Goal: Task Accomplishment & Management: Manage account settings

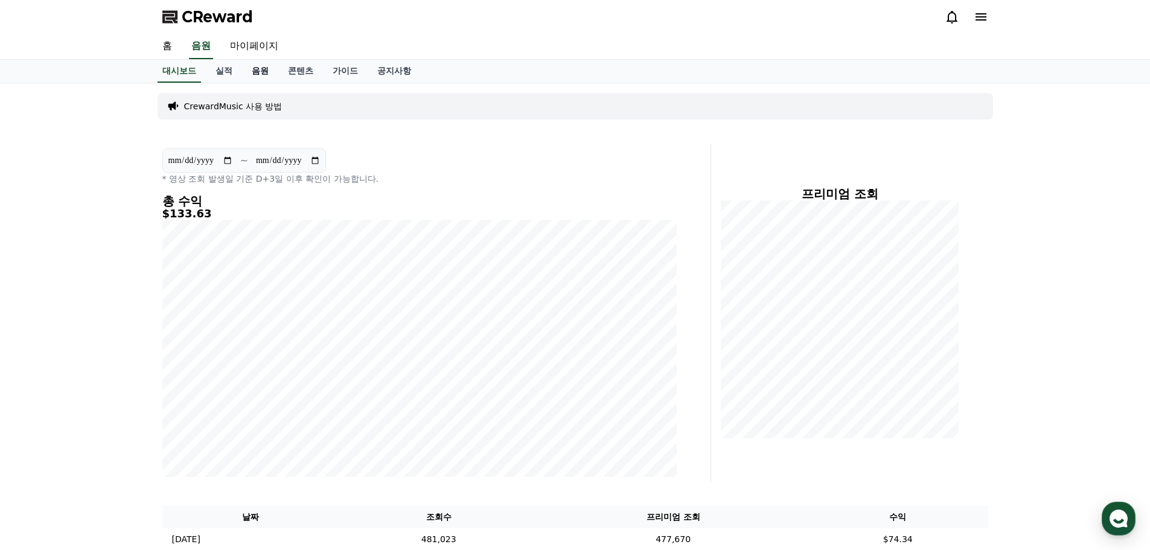
click at [260, 75] on link "음원" at bounding box center [260, 71] width 36 height 23
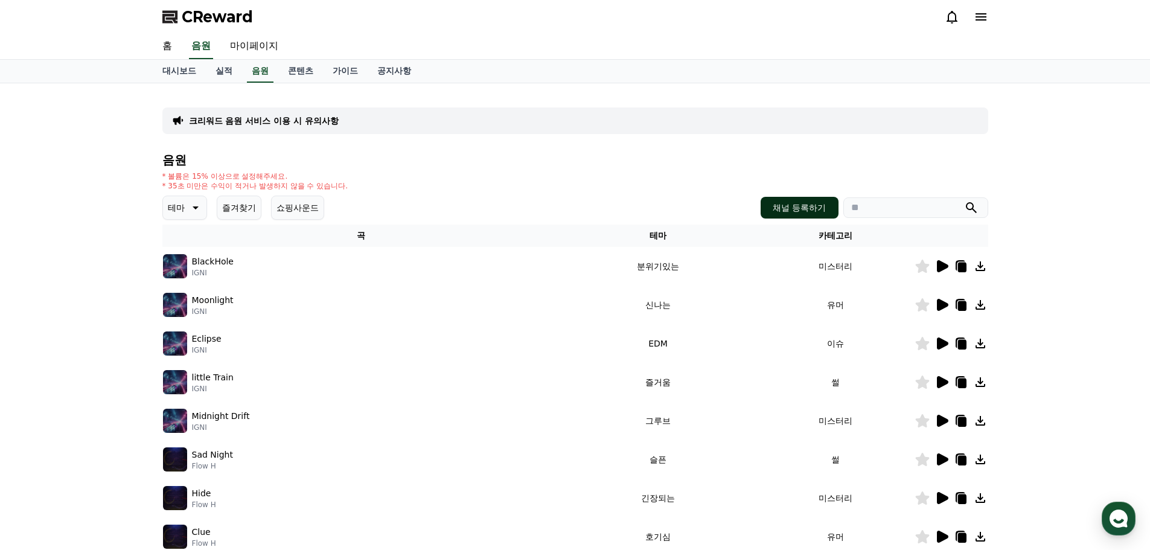
click at [796, 208] on button "채널 등록하기" at bounding box center [798, 208] width 77 height 22
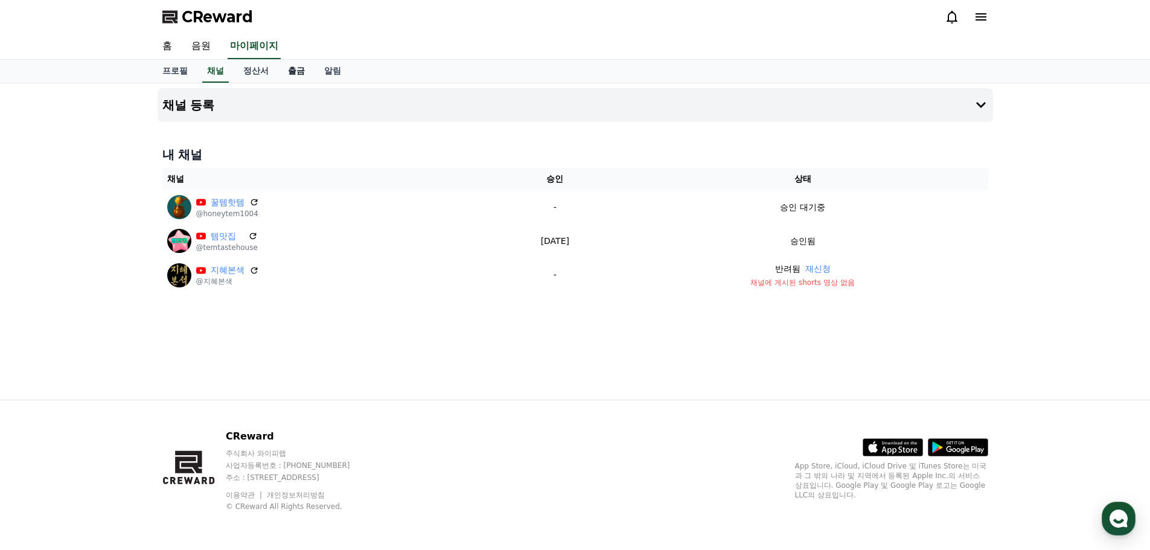
click at [304, 64] on link "출금" at bounding box center [296, 71] width 36 height 23
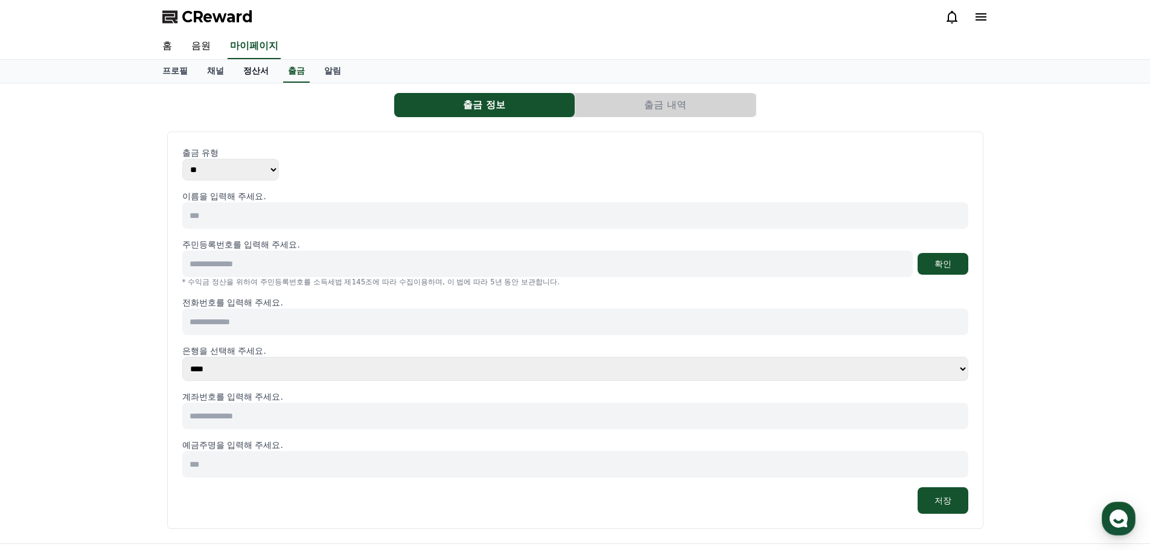
click at [258, 72] on link "정산서" at bounding box center [256, 71] width 45 height 23
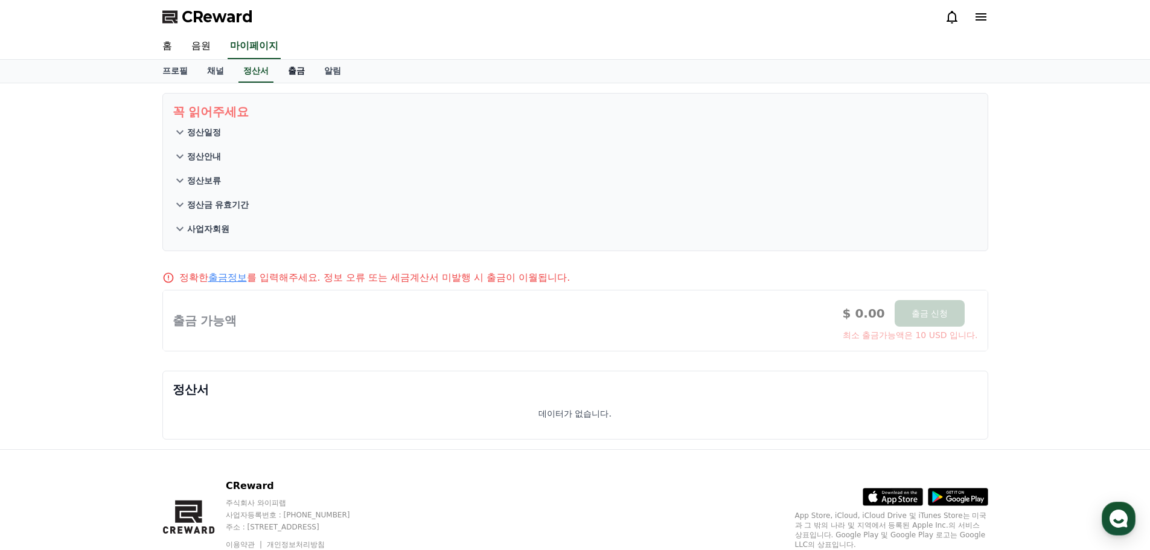
click at [293, 72] on link "출금" at bounding box center [296, 71] width 36 height 23
